Goal: Information Seeking & Learning: Learn about a topic

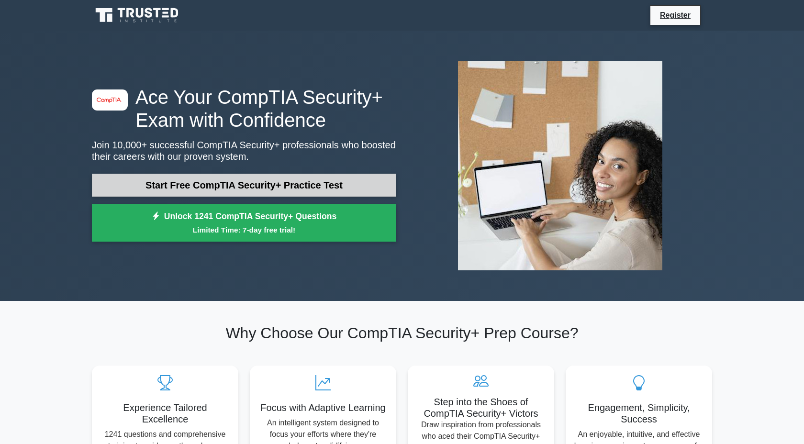
click at [312, 185] on link "Start Free CompTIA Security+ Practice Test" at bounding box center [244, 185] width 304 height 23
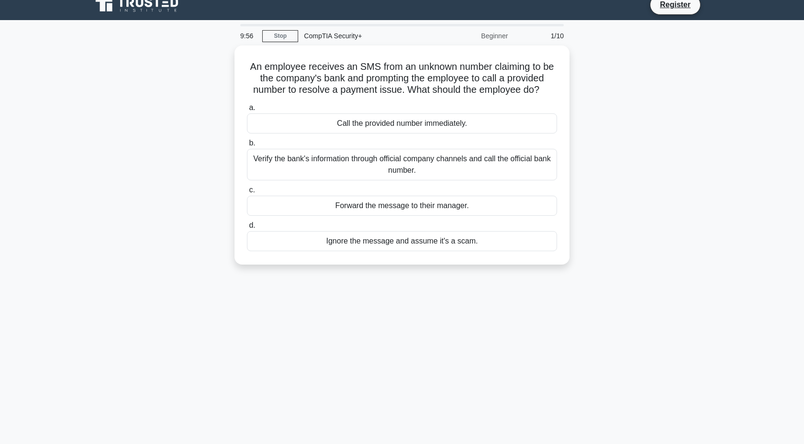
scroll to position [11, 0]
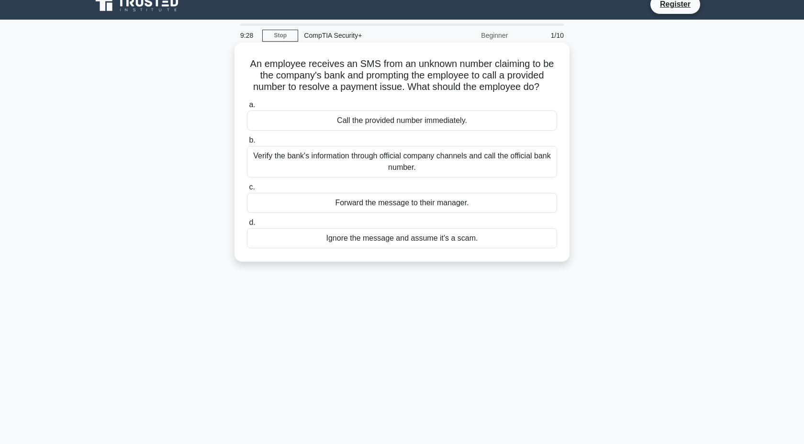
click at [494, 162] on div "Verify the bank's information through official company channels and call the of…" at bounding box center [402, 162] width 310 height 32
click at [247, 144] on input "b. Verify the bank's information through official company channels and call the…" at bounding box center [247, 140] width 0 height 6
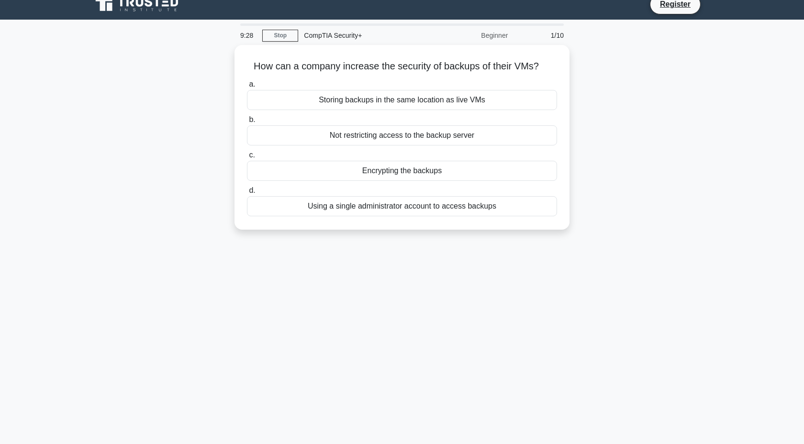
scroll to position [0, 0]
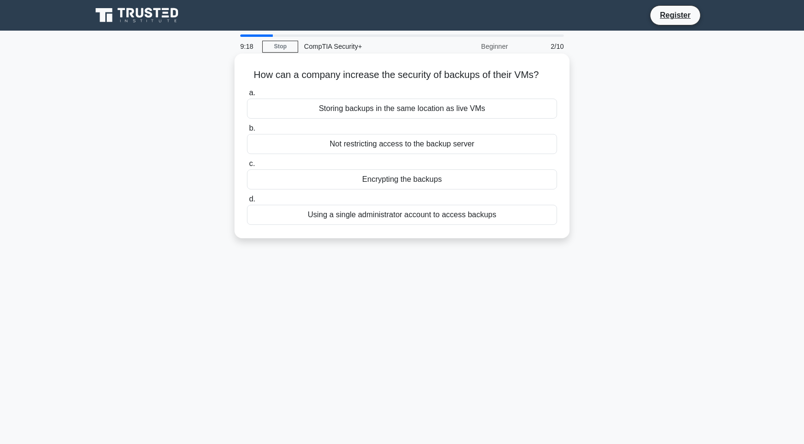
click at [467, 178] on div "Encrypting the backups" at bounding box center [402, 179] width 310 height 20
click at [247, 167] on input "c. Encrypting the backups" at bounding box center [247, 164] width 0 height 6
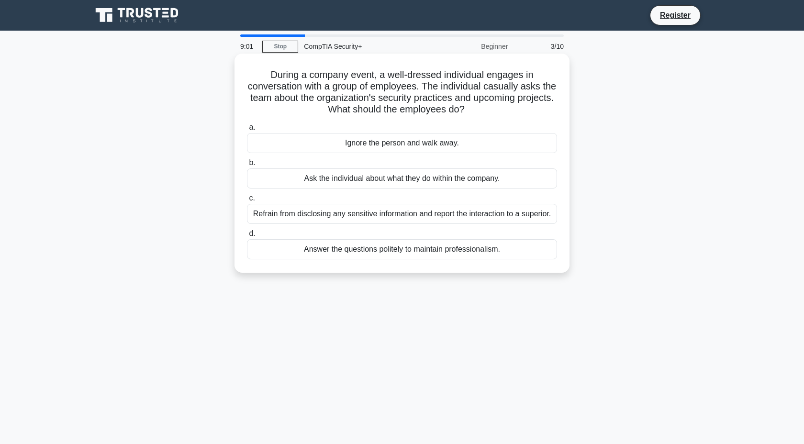
click at [519, 214] on div "Refrain from disclosing any sensitive information and report the interaction to…" at bounding box center [402, 214] width 310 height 20
click at [247, 201] on input "c. Refrain from disclosing any sensitive information and report the interaction…" at bounding box center [247, 198] width 0 height 6
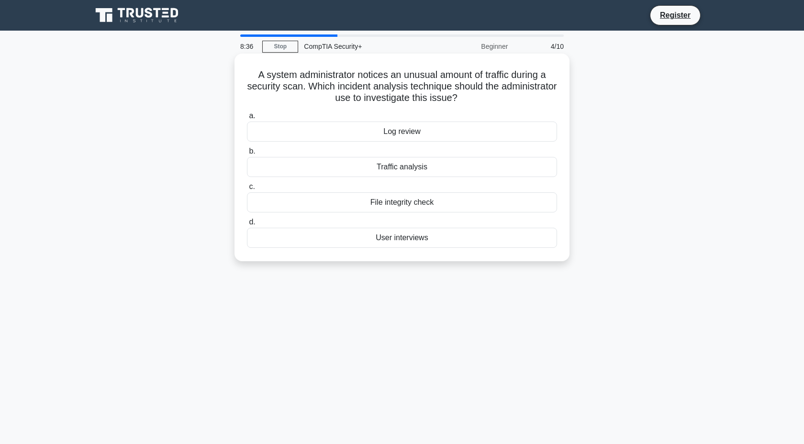
click at [506, 132] on div "Log review" at bounding box center [402, 132] width 310 height 20
click at [247, 119] on input "a. Log review" at bounding box center [247, 116] width 0 height 6
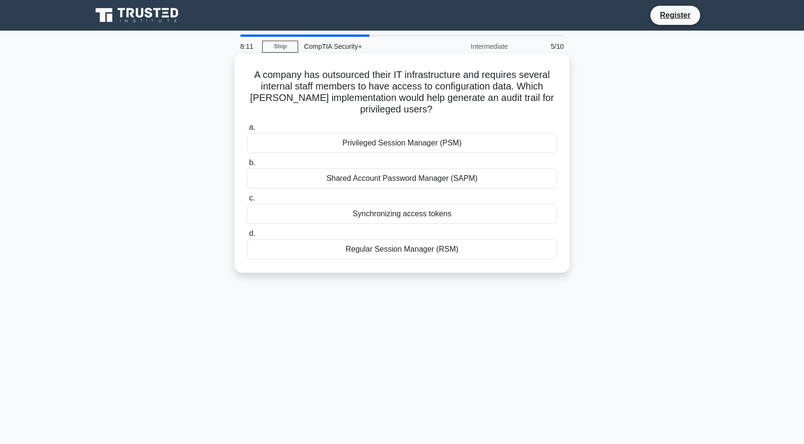
click at [510, 141] on div "Privileged Session Manager (PSM)" at bounding box center [402, 143] width 310 height 20
click at [247, 131] on input "a. Privileged Session Manager (PSM)" at bounding box center [247, 127] width 0 height 6
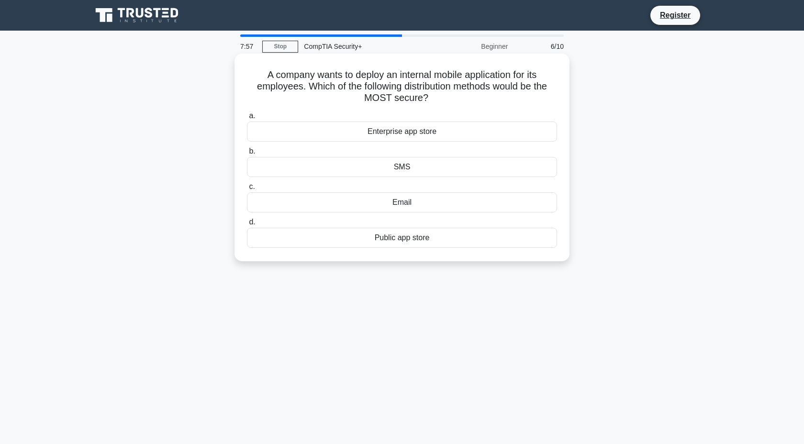
click at [500, 134] on div "Enterprise app store" at bounding box center [402, 132] width 310 height 20
click at [247, 119] on input "a. Enterprise app store" at bounding box center [247, 116] width 0 height 6
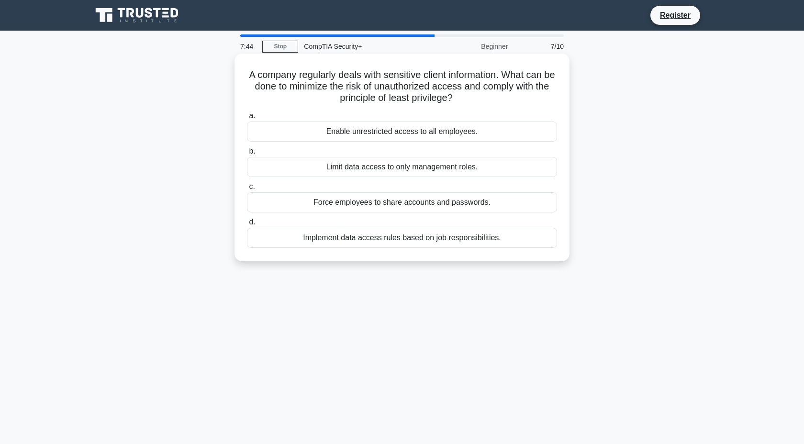
click at [492, 243] on div "Implement data access rules based on job responsibilities." at bounding box center [402, 238] width 310 height 20
click at [247, 225] on input "d. Implement data access rules based on job responsibilities." at bounding box center [247, 222] width 0 height 6
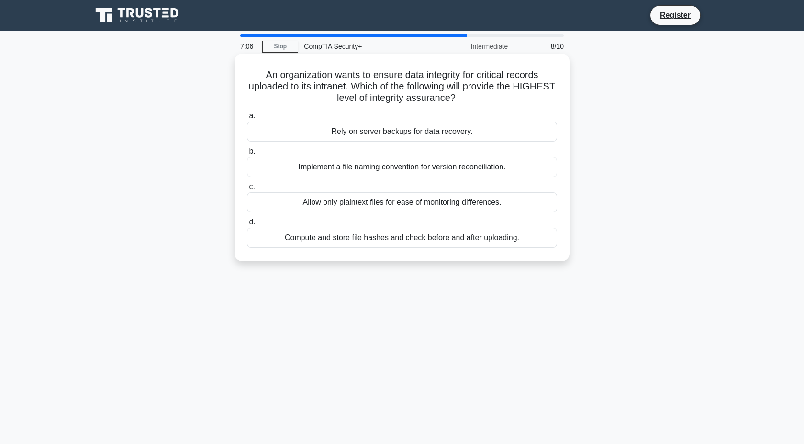
click at [460, 199] on div "Allow only plaintext files for ease of monitoring differences." at bounding box center [402, 202] width 310 height 20
click at [247, 190] on input "c. Allow only plaintext files for ease of monitoring differences." at bounding box center [247, 187] width 0 height 6
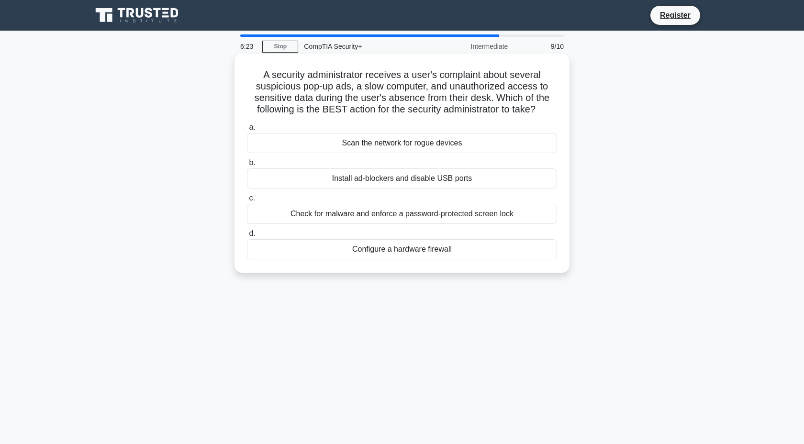
click at [471, 217] on div "Check for malware and enforce a password-protected screen lock" at bounding box center [402, 214] width 310 height 20
click at [247, 201] on input "c. Check for malware and enforce a password-protected screen lock" at bounding box center [247, 198] width 0 height 6
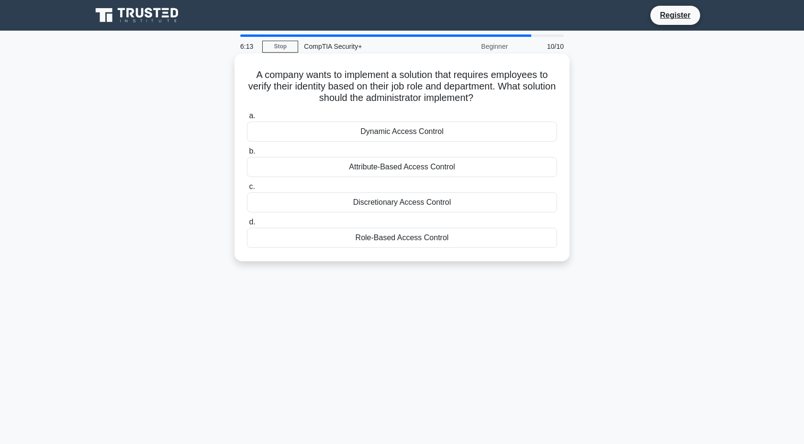
click at [459, 242] on div "Role-Based Access Control" at bounding box center [402, 238] width 310 height 20
click at [247, 225] on input "d. Role-Based Access Control" at bounding box center [247, 222] width 0 height 6
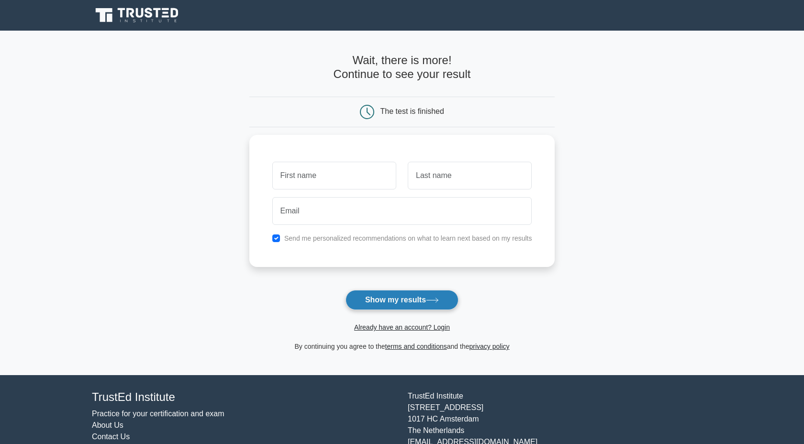
click at [430, 298] on button "Show my results" at bounding box center [401, 300] width 113 height 20
click at [374, 180] on input "text" at bounding box center [334, 173] width 124 height 28
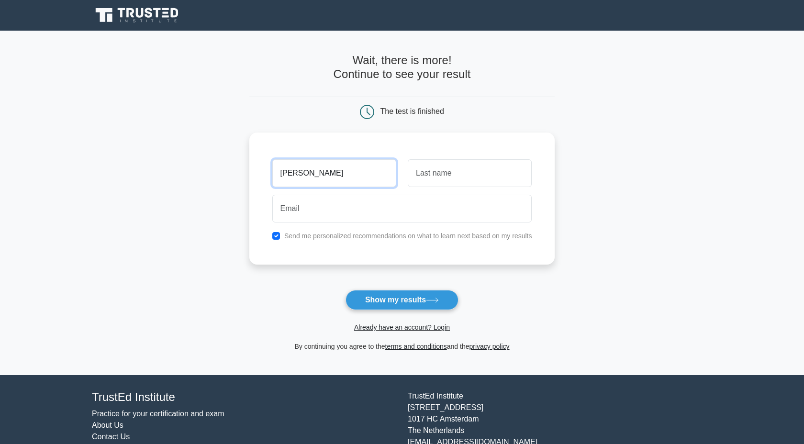
type input "[PERSON_NAME]"
click at [440, 176] on input "text" at bounding box center [470, 173] width 124 height 28
type input "pan"
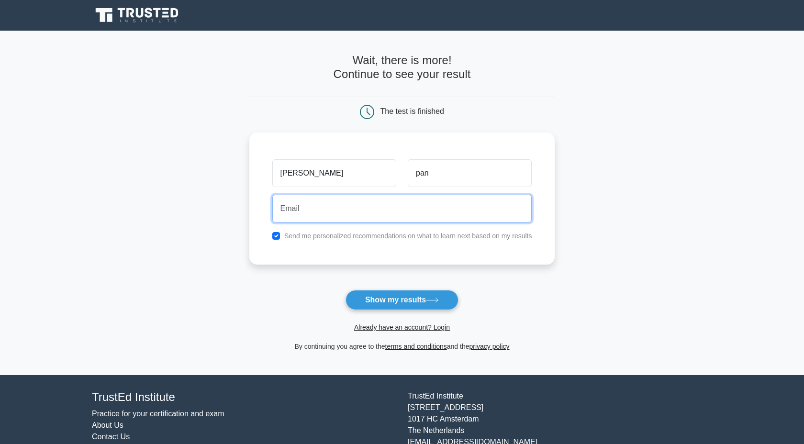
click at [389, 197] on input "email" at bounding box center [402, 209] width 260 height 28
type input "[EMAIL_ADDRESS][DOMAIN_NAME]"
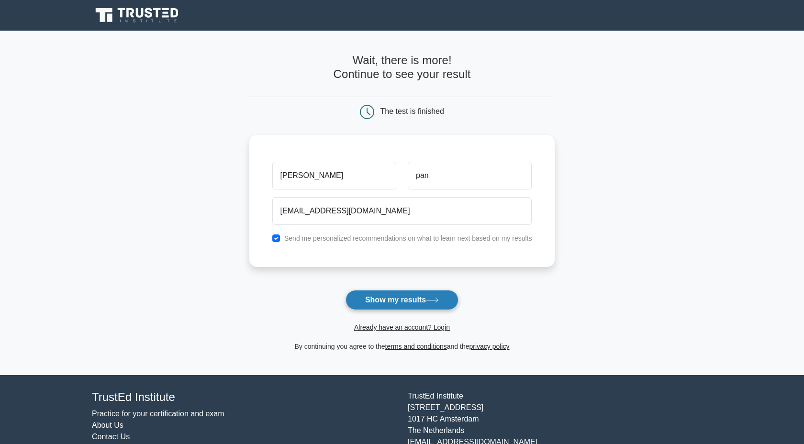
click at [405, 304] on button "Show my results" at bounding box center [401, 300] width 113 height 20
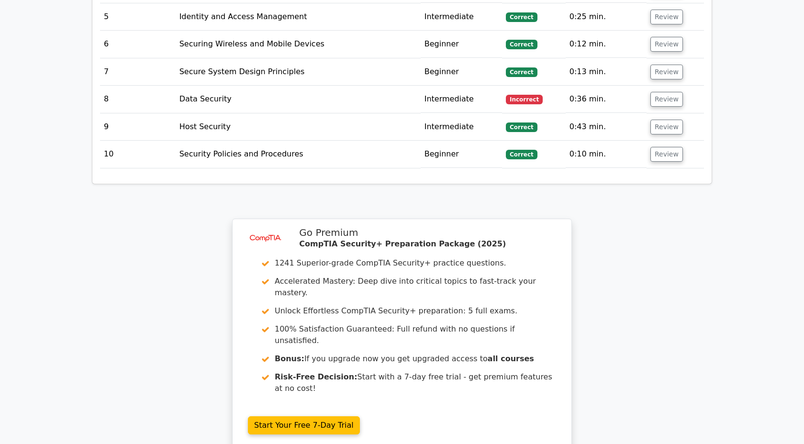
scroll to position [1163, 0]
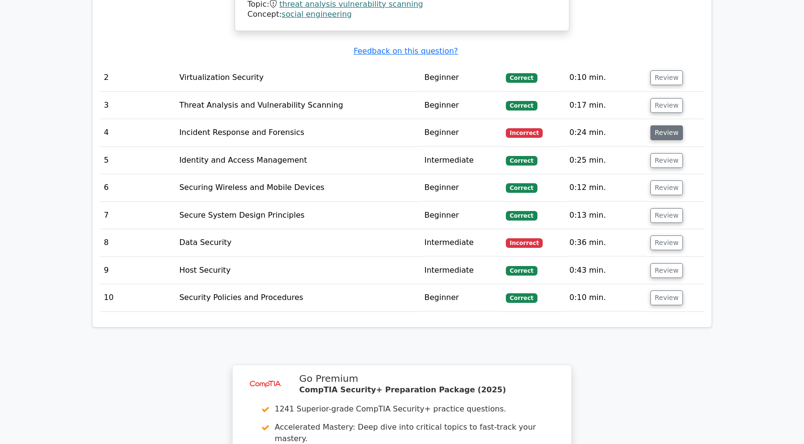
click at [668, 125] on button "Review" at bounding box center [666, 132] width 33 height 15
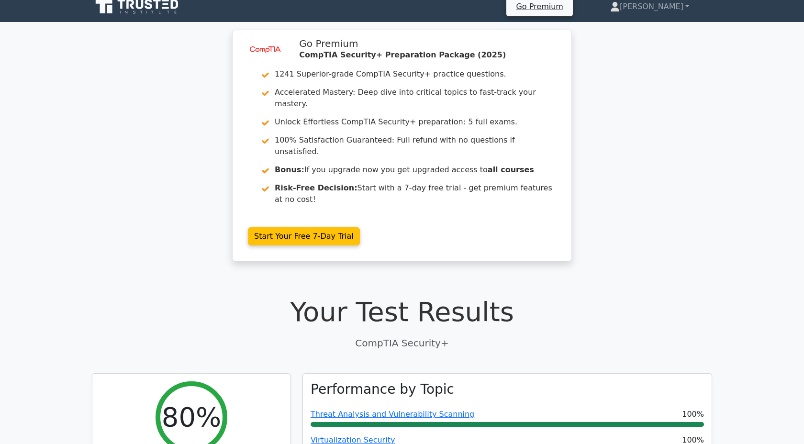
scroll to position [0, 0]
